Goal: Information Seeking & Learning: Learn about a topic

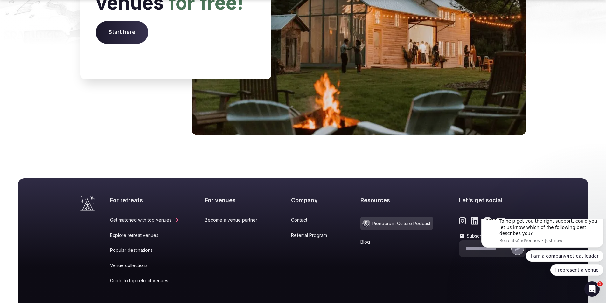
scroll to position [2625, 0]
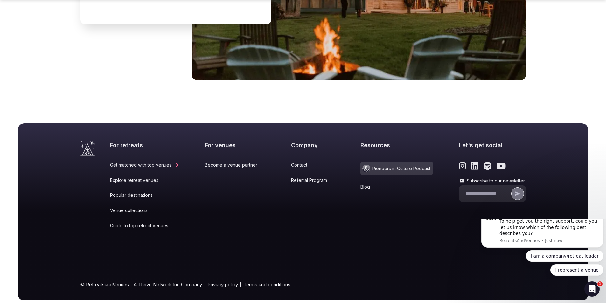
click at [235, 162] on link "Become a venue partner" at bounding box center [235, 165] width 60 height 6
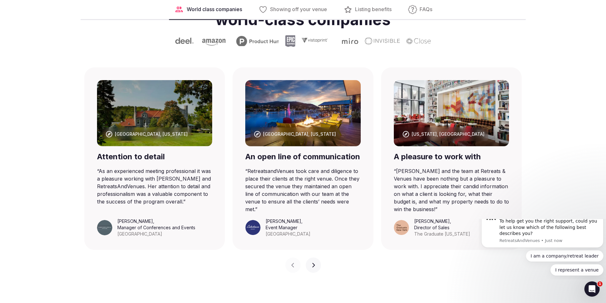
scroll to position [389, 0]
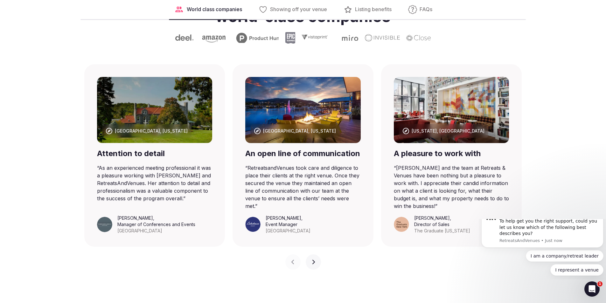
click at [312, 265] on icon "button" at bounding box center [313, 262] width 5 height 5
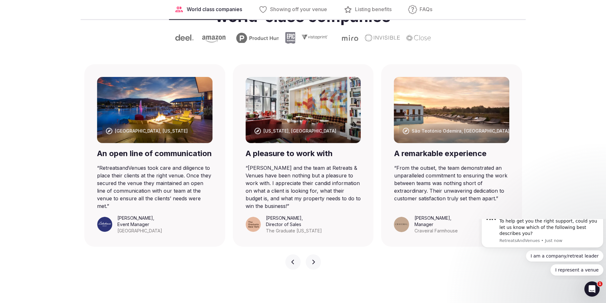
click at [312, 265] on icon "button" at bounding box center [313, 262] width 5 height 5
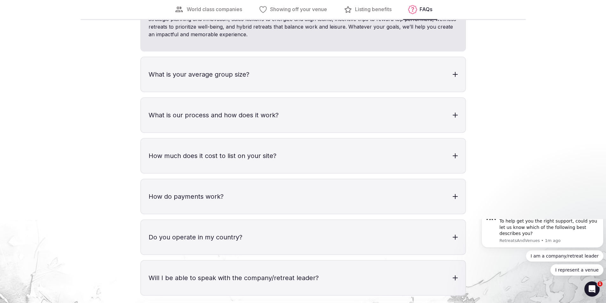
scroll to position [1859, 0]
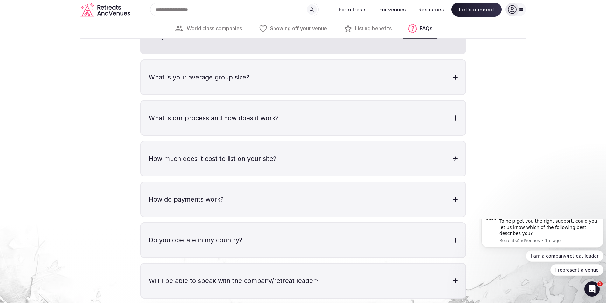
click at [454, 161] on div at bounding box center [455, 158] width 5 height 5
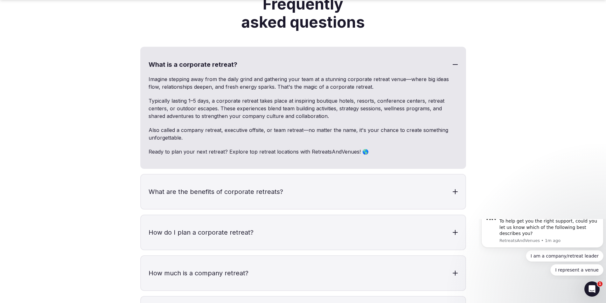
scroll to position [2625, 0]
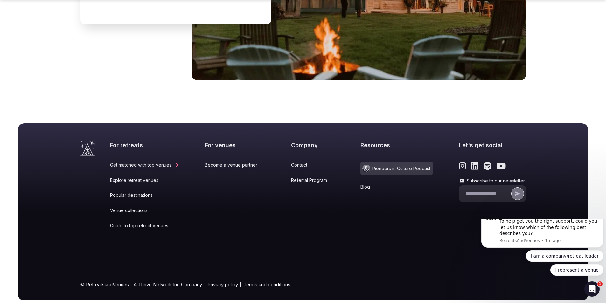
click at [397, 162] on span "Pioneers in Culture Podcast" at bounding box center [396, 168] width 73 height 13
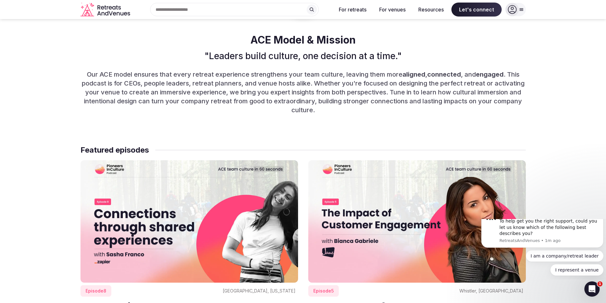
scroll to position [253, 0]
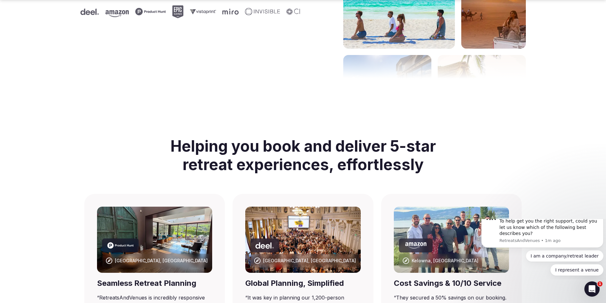
scroll to position [2625, 0]
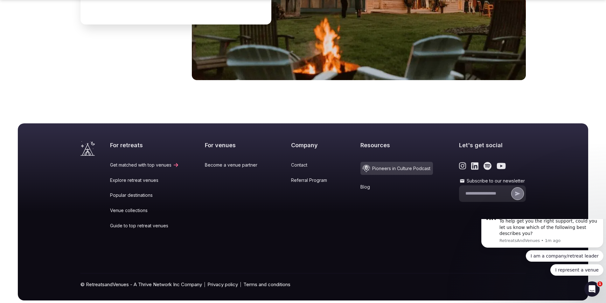
click at [238, 162] on link "Become a venue partner" at bounding box center [235, 165] width 60 height 6
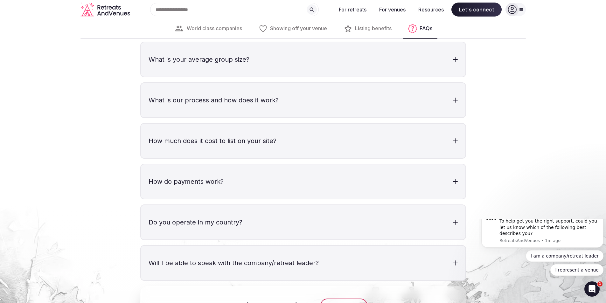
scroll to position [1873, 0]
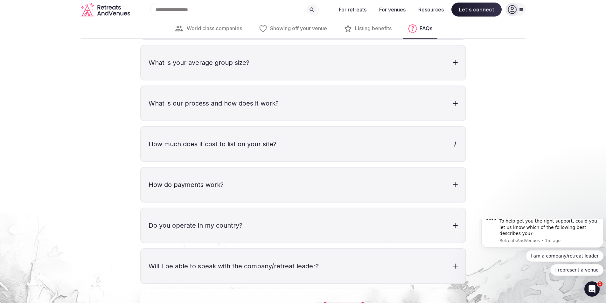
click at [457, 146] on div at bounding box center [455, 144] width 5 height 5
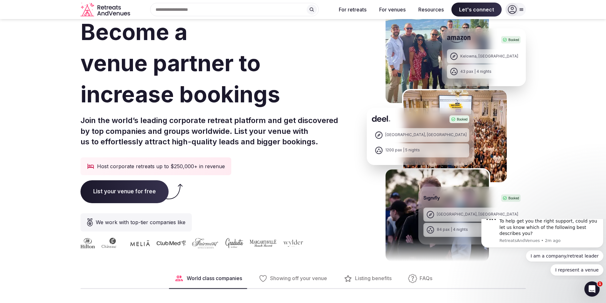
scroll to position [0, 0]
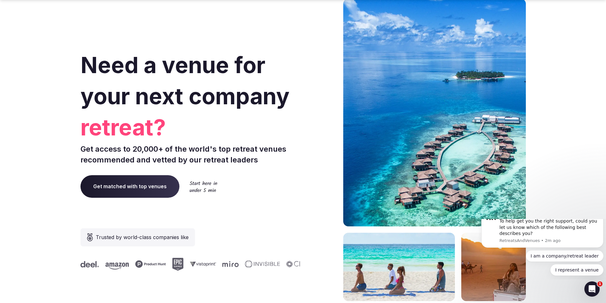
scroll to position [2625, 0]
